Goal: Task Accomplishment & Management: Use online tool/utility

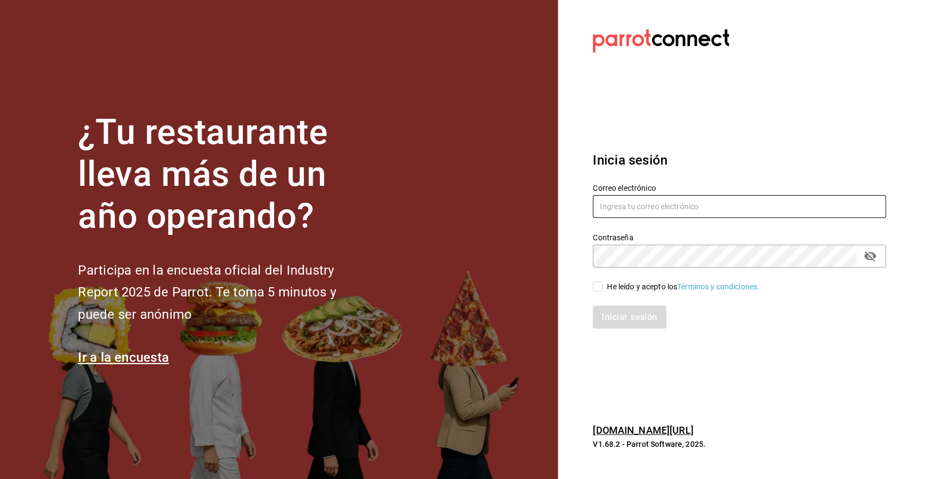
type input "[EMAIL_ADDRESS][PERSON_NAME][DOMAIN_NAME]"
click at [593, 287] on input "He leído y acepto los Términos y condiciones." at bounding box center [598, 287] width 10 height 10
checkbox input "true"
click at [609, 306] on button "Iniciar sesión" at bounding box center [630, 317] width 74 height 23
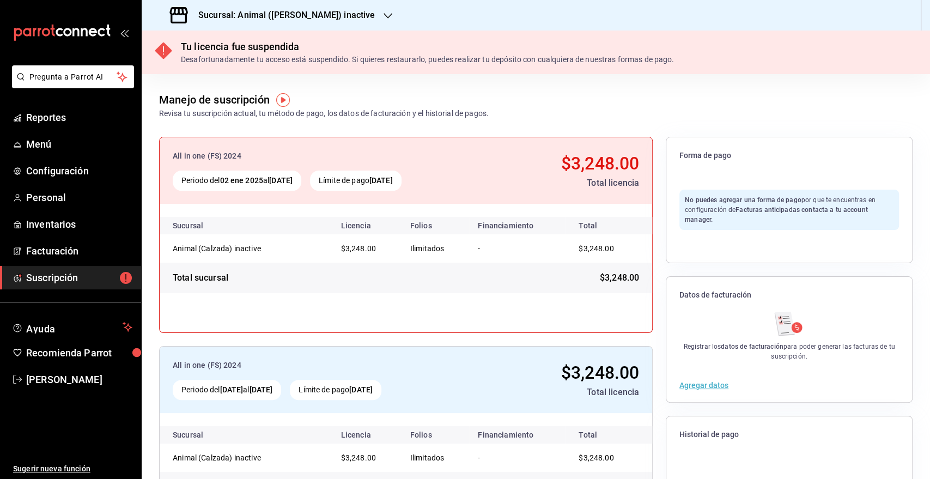
click at [288, 19] on h3 "Sucursal: Animal ([PERSON_NAME]) inactive" at bounding box center [282, 15] width 185 height 13
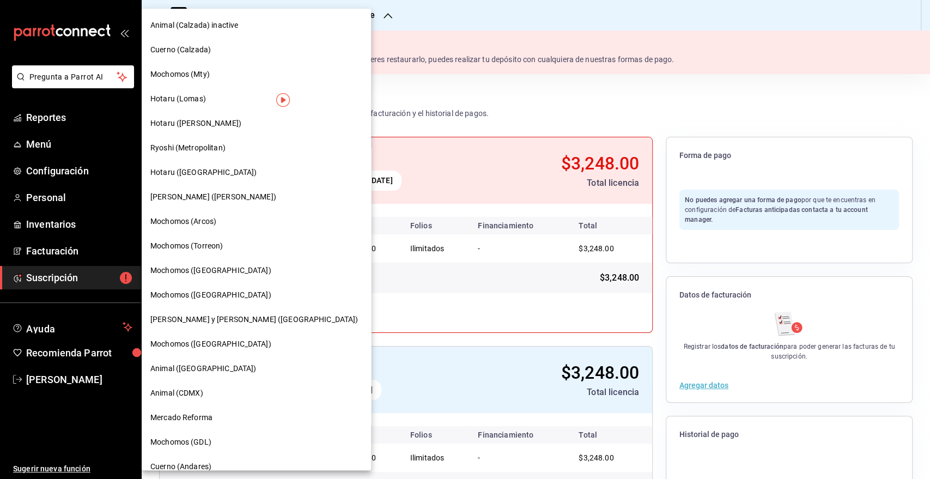
scroll to position [16, 0]
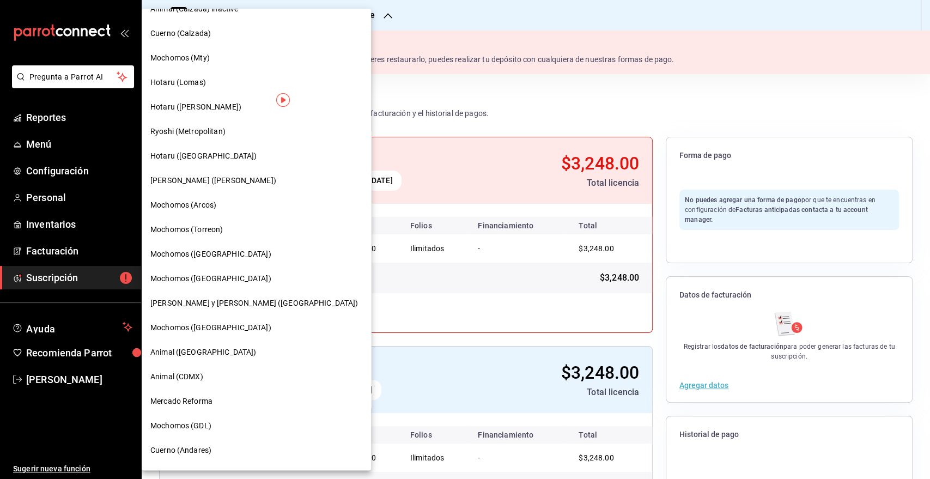
click at [212, 318] on div "Mochomos (Puebla)" at bounding box center [256, 327] width 229 height 25
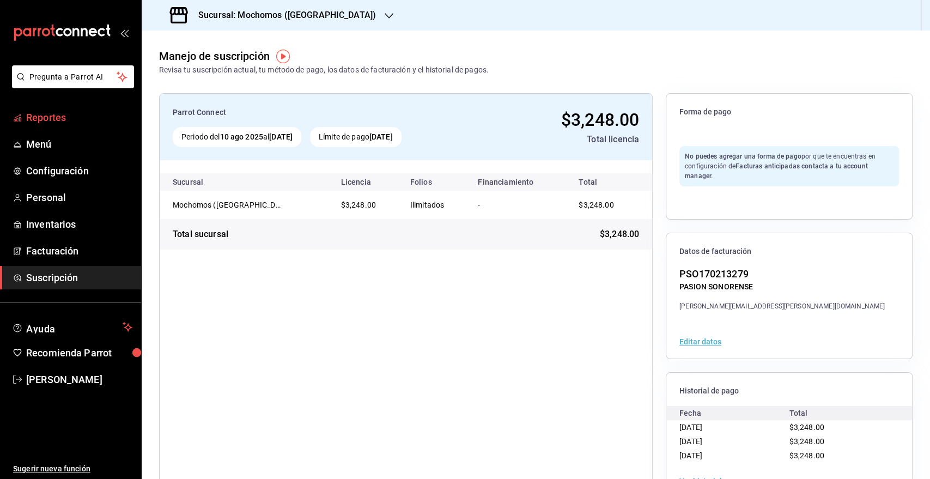
click at [44, 119] on span "Reportes" at bounding box center [79, 117] width 106 height 15
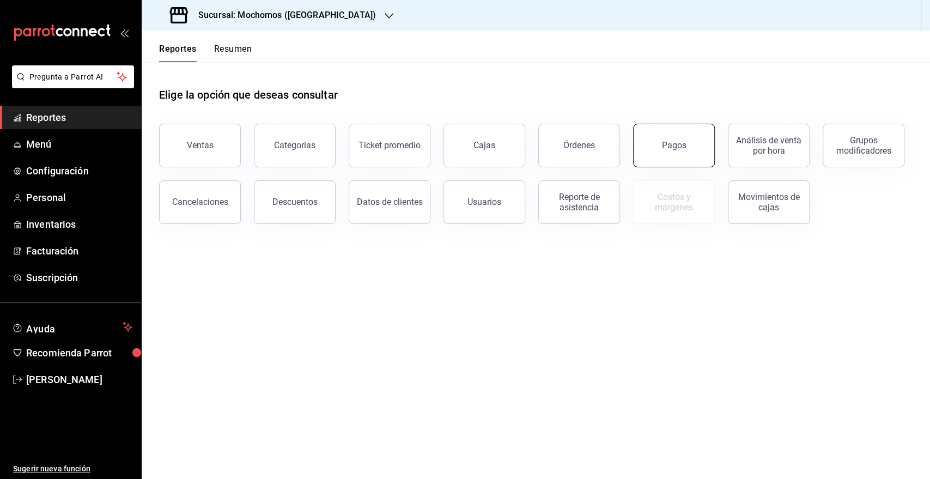
click at [662, 155] on button "Pagos" at bounding box center [674, 146] width 82 height 44
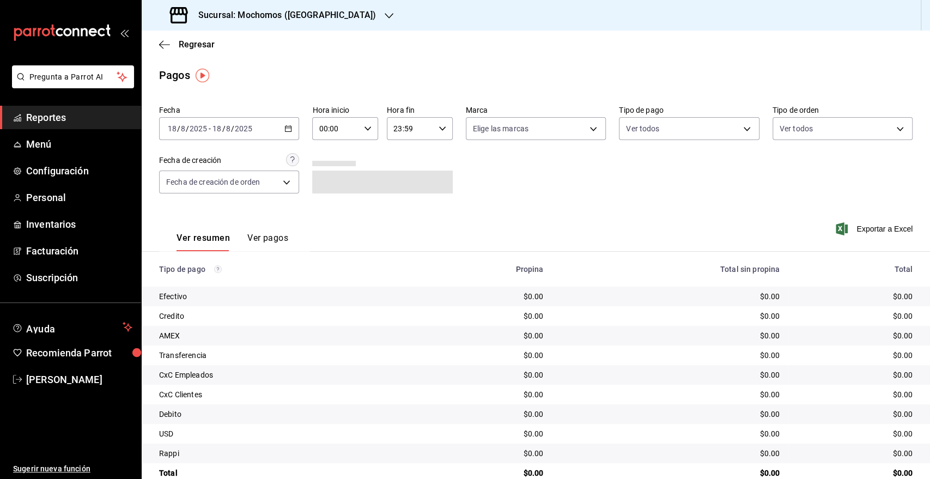
click at [286, 120] on div "2025-08-18 18 / 8 / 2025 - 2025-08-18 18 / 8 / 2025" at bounding box center [229, 128] width 140 height 23
click at [210, 286] on span "Rango de fechas" at bounding box center [210, 283] width 84 height 11
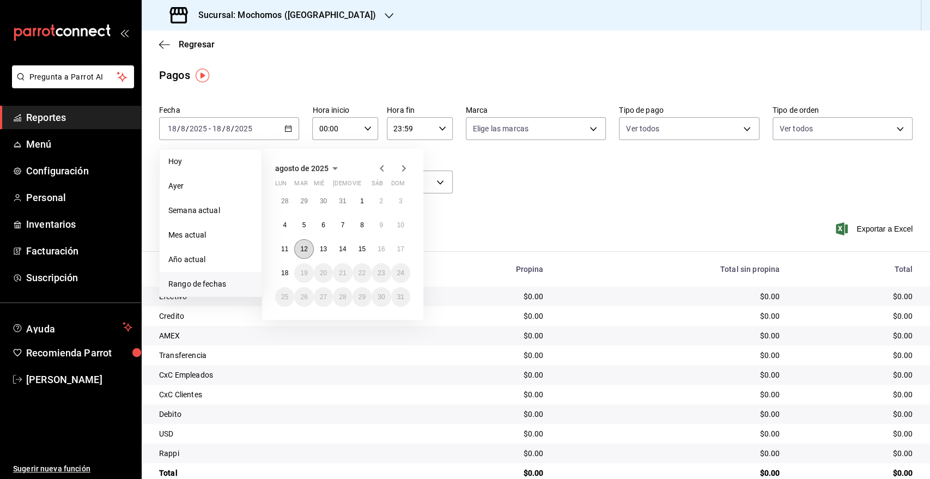
click at [307, 253] on button "12" at bounding box center [303, 249] width 19 height 20
click at [321, 252] on abbr "13" at bounding box center [323, 249] width 7 height 8
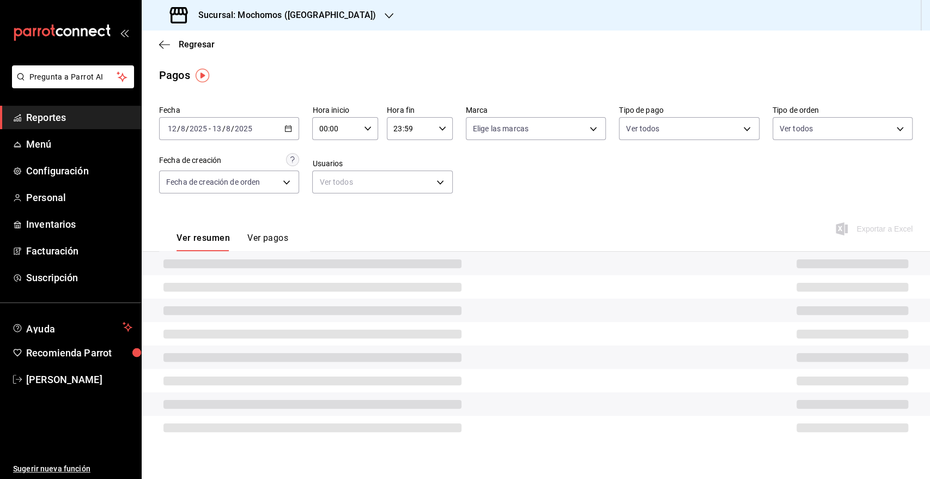
click at [329, 132] on input "00:00" at bounding box center [335, 129] width 47 height 22
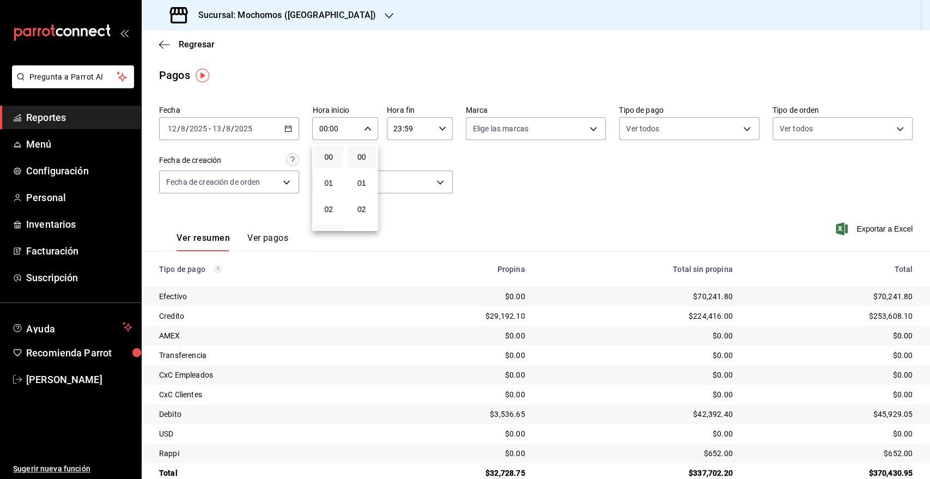
scroll to position [60, 0]
drag, startPoint x: 330, startPoint y: 225, endPoint x: 366, endPoint y: 195, distance: 47.2
click at [331, 226] on span "05" at bounding box center [329, 227] width 16 height 9
type input "05:00"
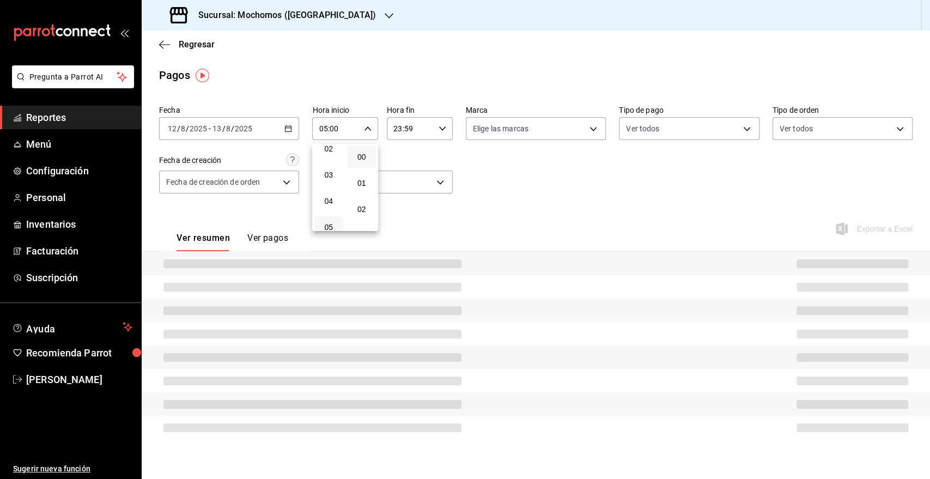
click at [400, 126] on div at bounding box center [465, 239] width 930 height 479
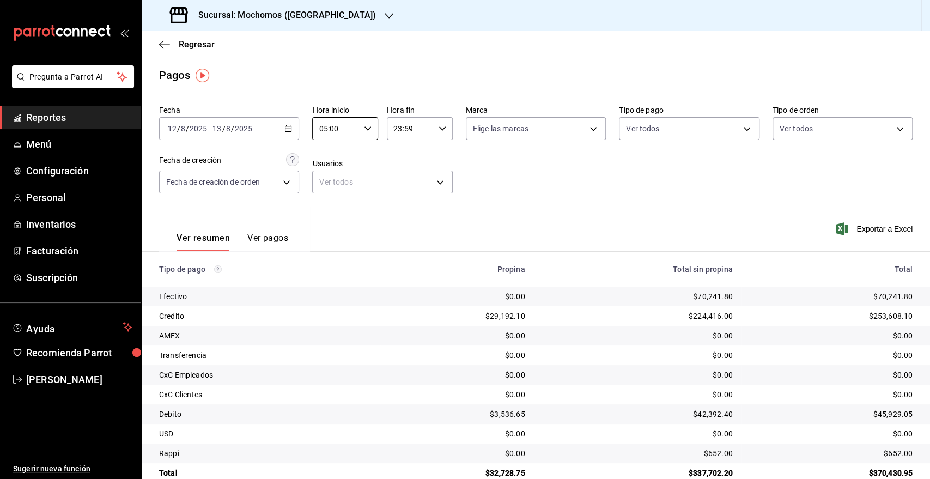
click at [397, 132] on input "23:59" at bounding box center [410, 129] width 47 height 22
click at [400, 218] on button "05" at bounding box center [400, 227] width 28 height 22
click at [437, 162] on button "00" at bounding box center [436, 157] width 29 height 22
type input "05:00"
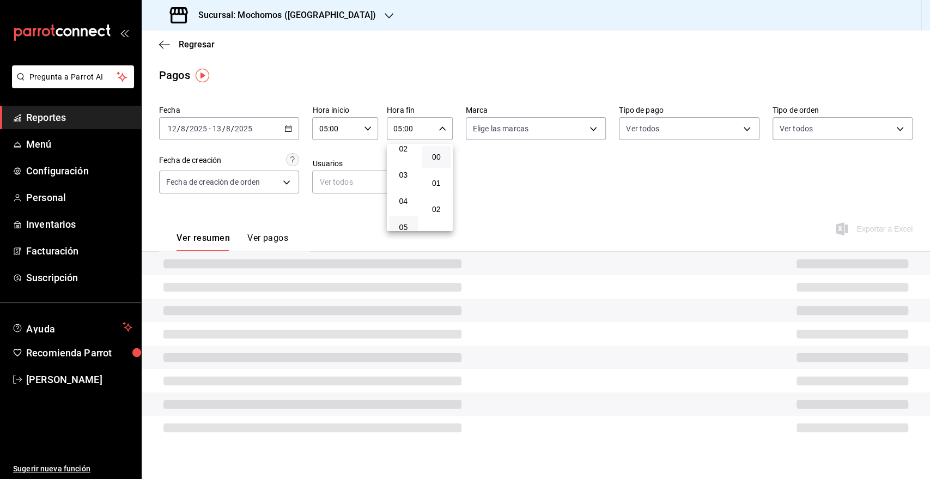
click at [572, 166] on div at bounding box center [465, 239] width 930 height 479
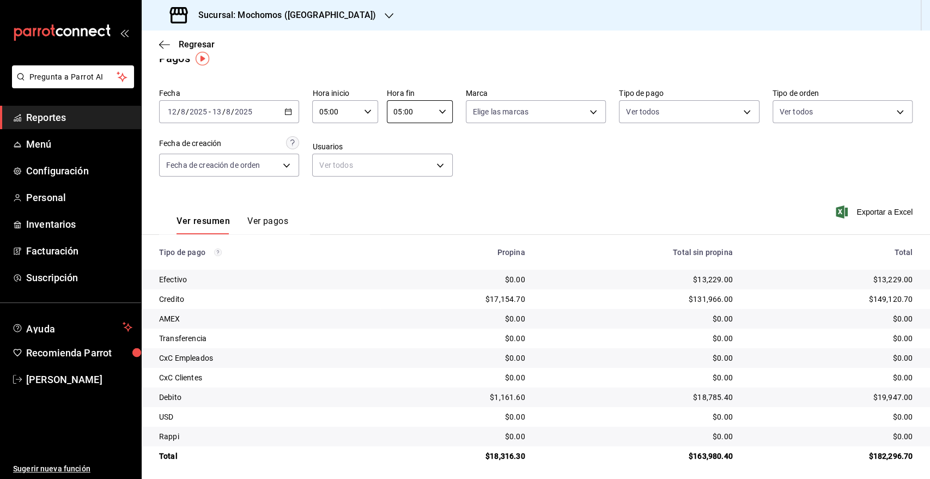
scroll to position [22, 0]
